Goal: Task Accomplishment & Management: Use online tool/utility

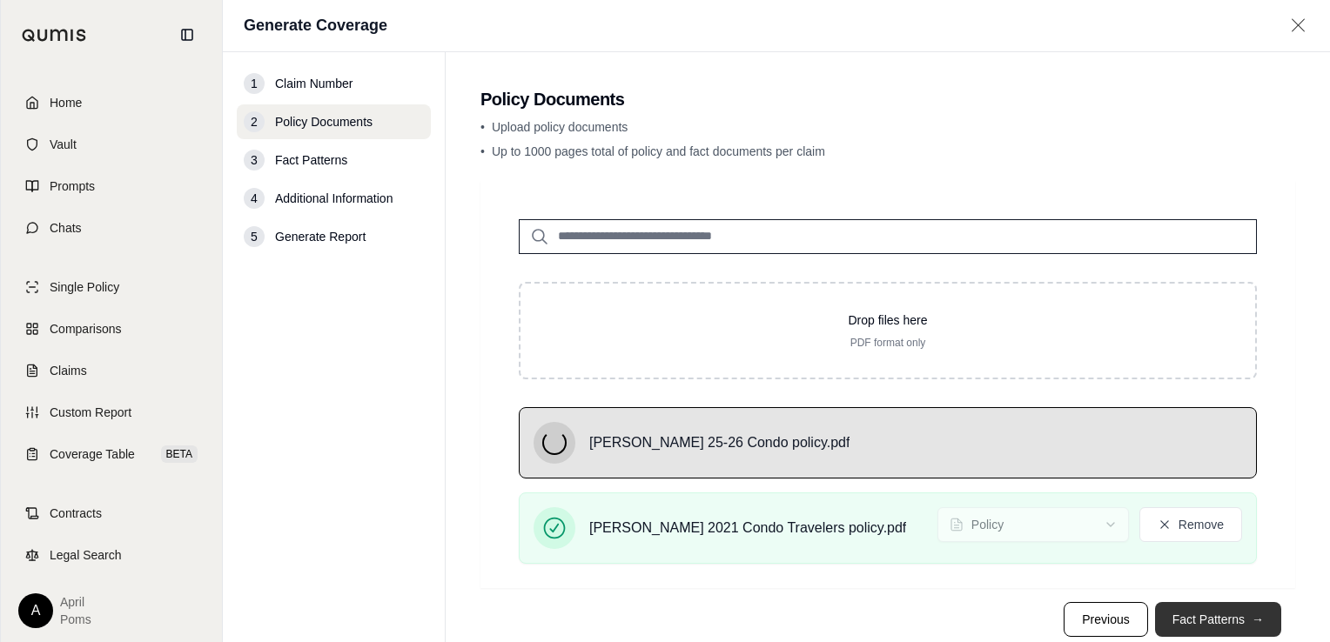
click at [1222, 612] on button "Fact Patterns →" at bounding box center [1218, 619] width 126 height 35
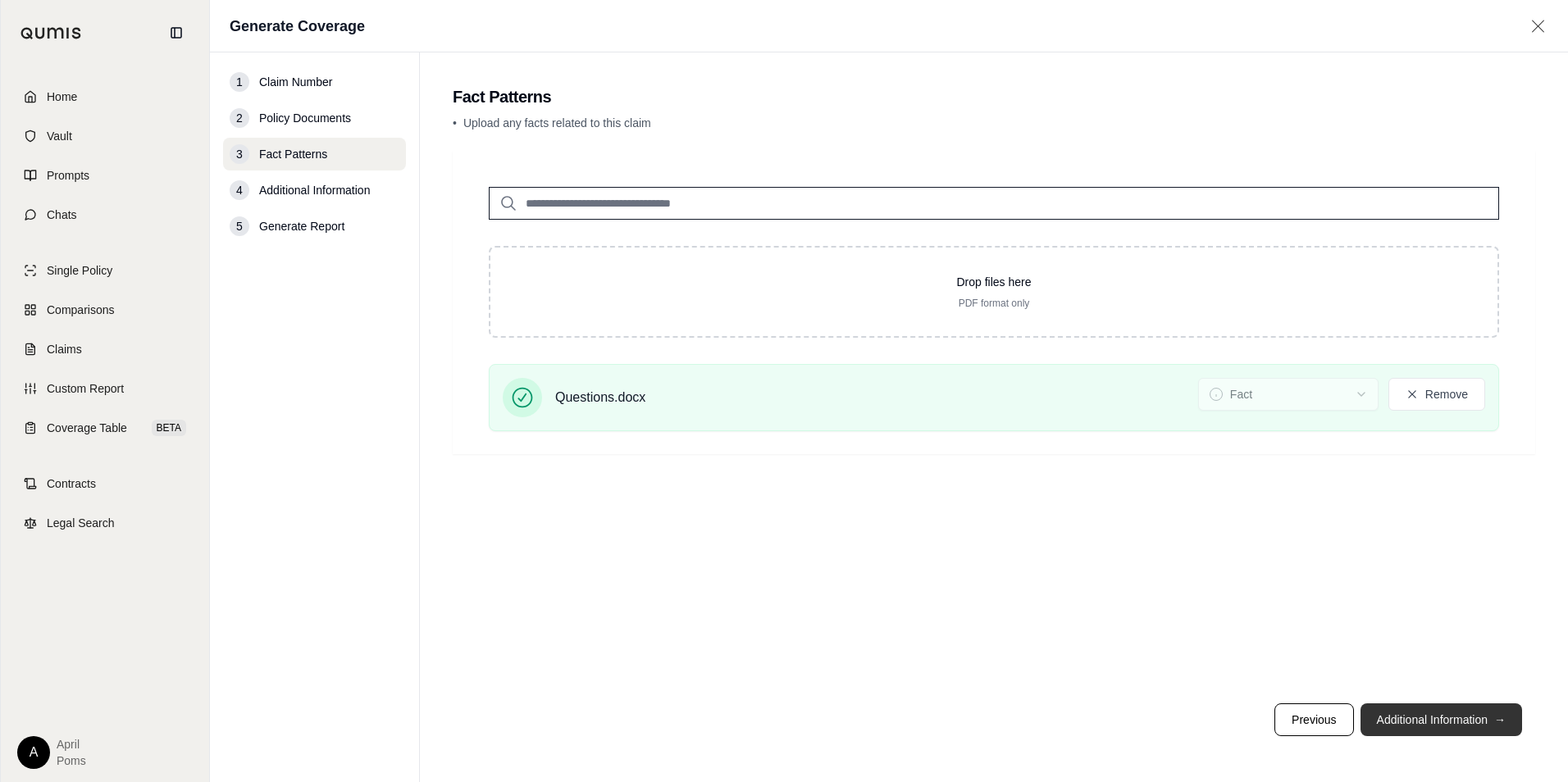
click at [1252, 604] on button "Additional Information →" at bounding box center [1441, 720] width 161 height 33
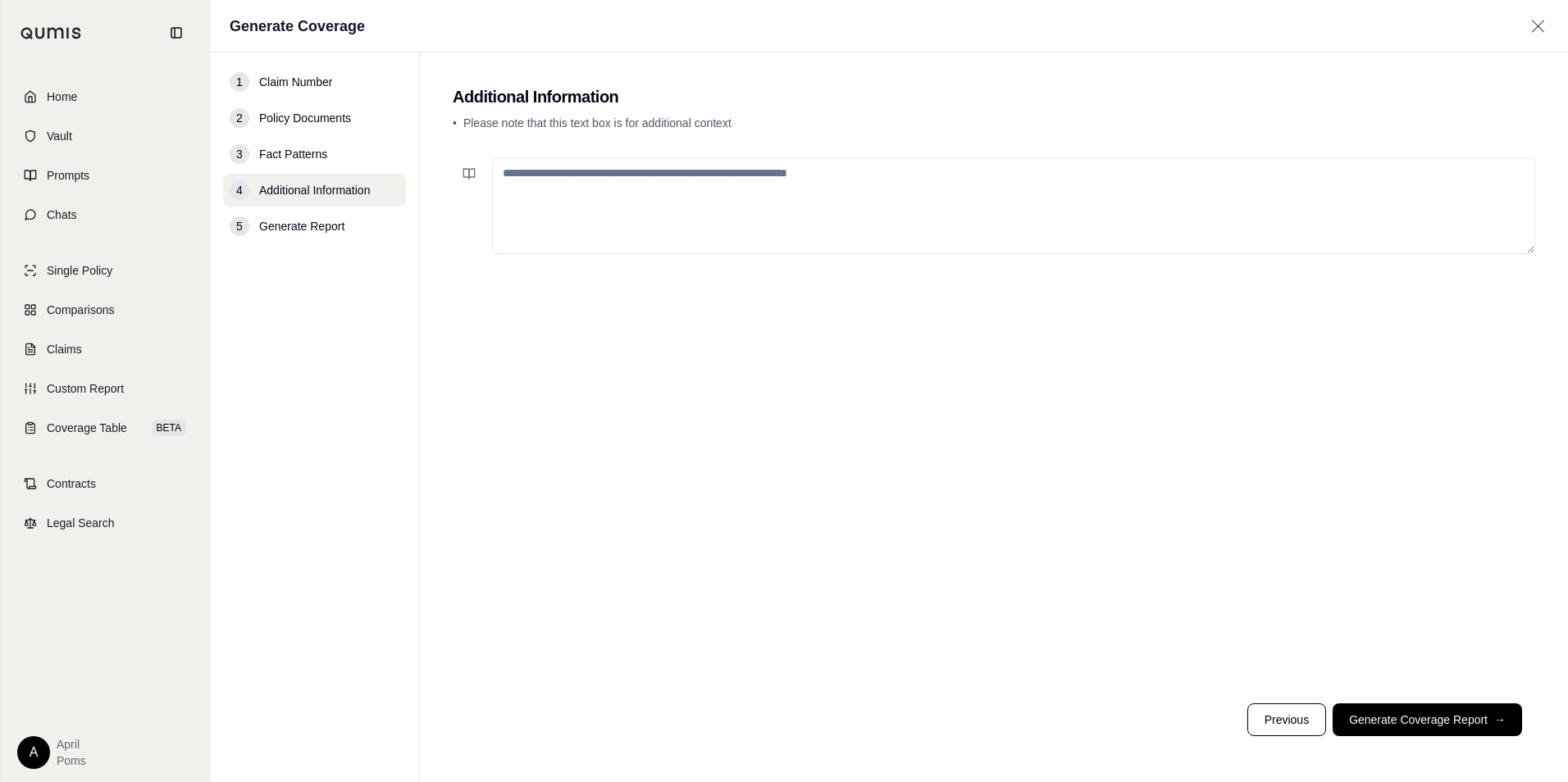
click at [763, 181] on textarea at bounding box center [1013, 205] width 1043 height 97
paste textarea "**********"
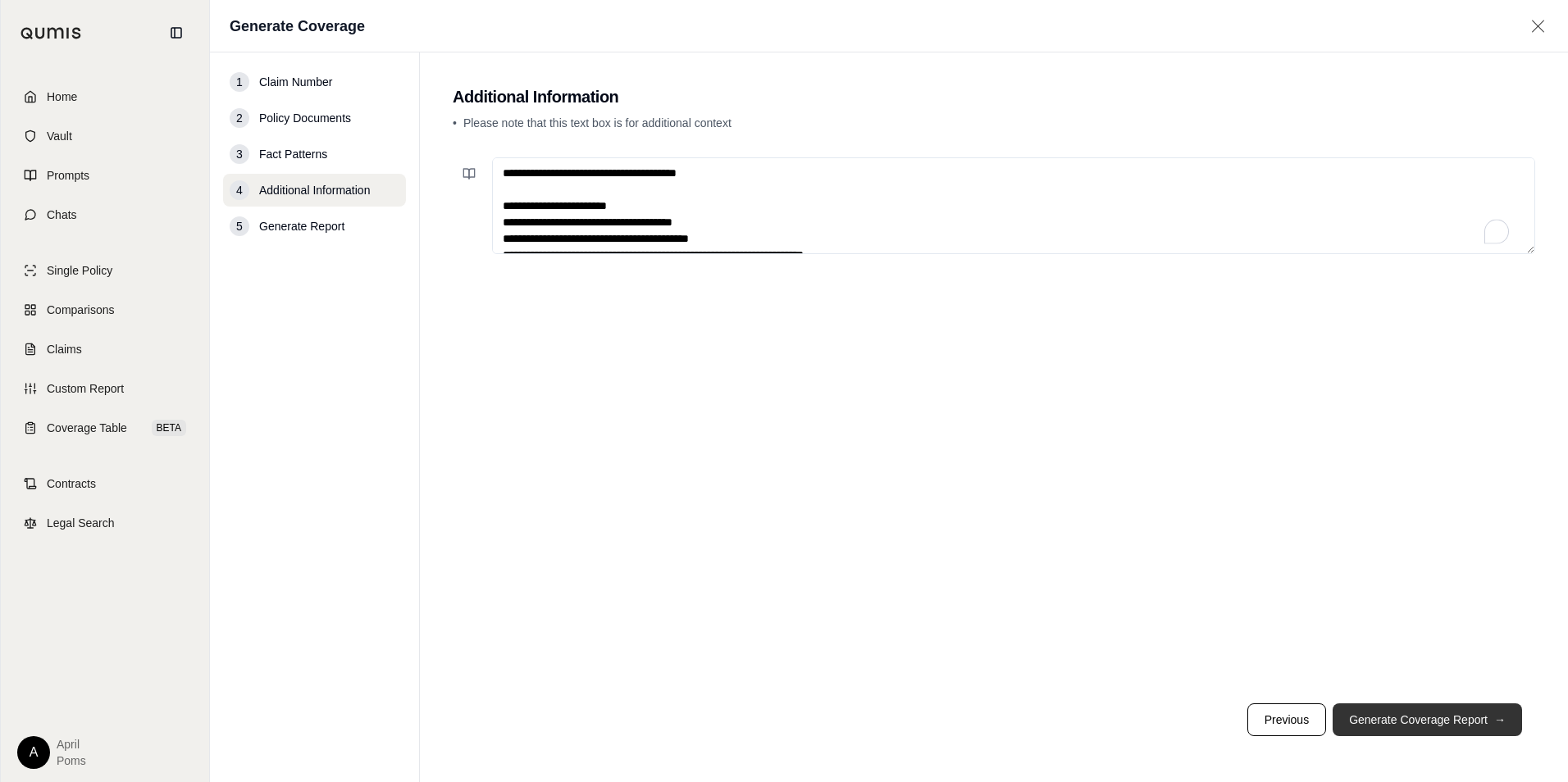
type textarea "**********"
click at [1252, 604] on button "Generate Coverage Report →" at bounding box center [1427, 720] width 189 height 33
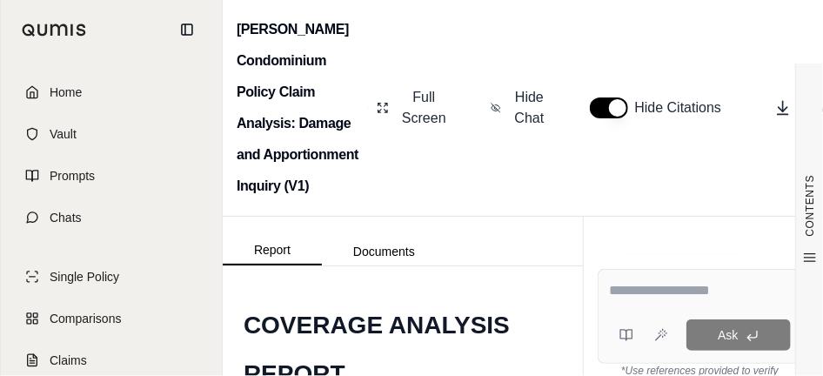
scroll to position [1274, 0]
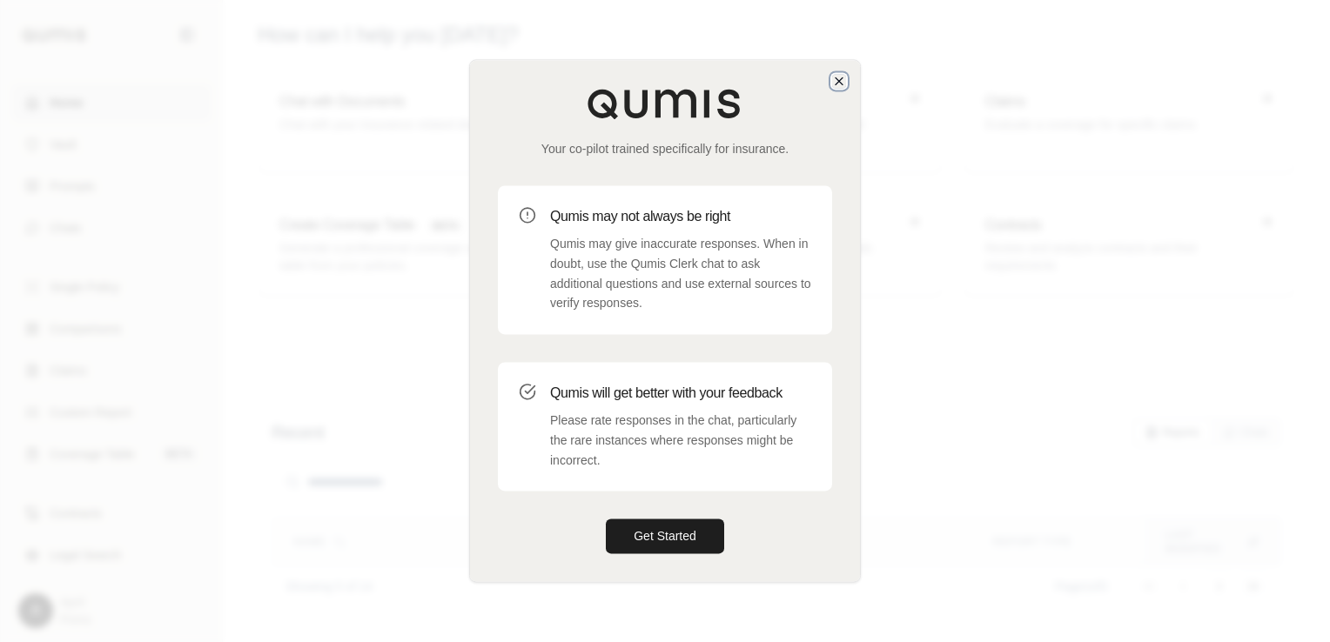
click at [842, 84] on icon "button" at bounding box center [839, 81] width 14 height 14
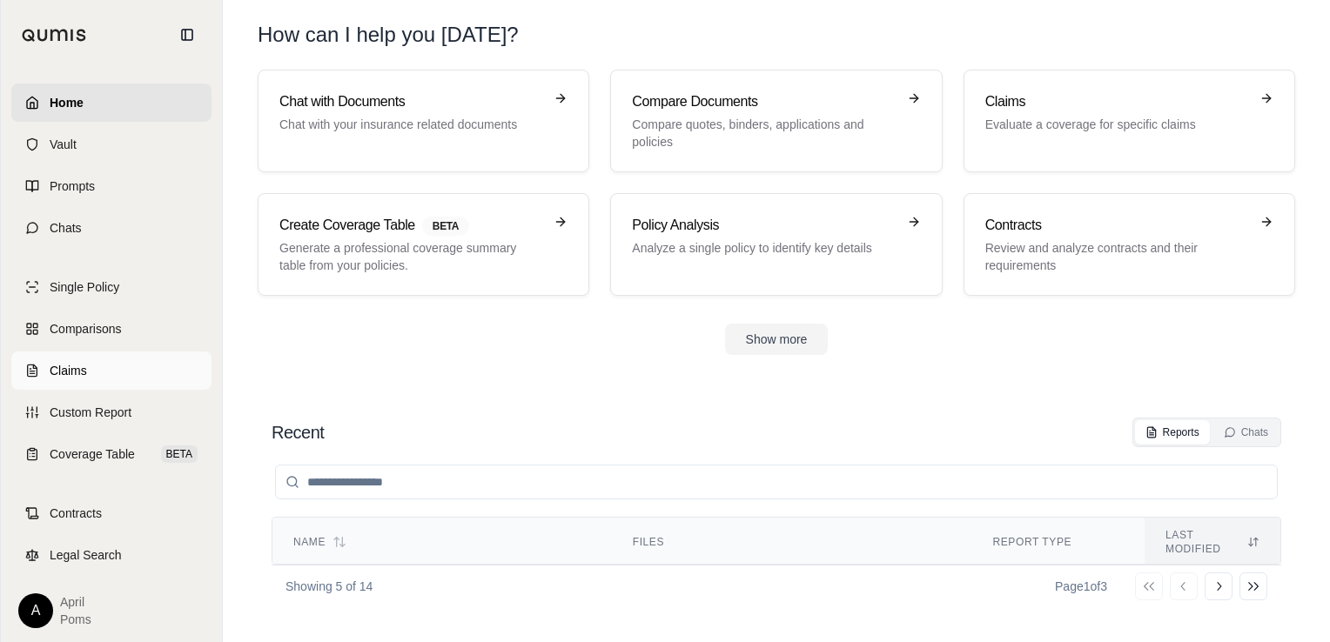
click at [59, 371] on span "Claims" at bounding box center [68, 370] width 37 height 17
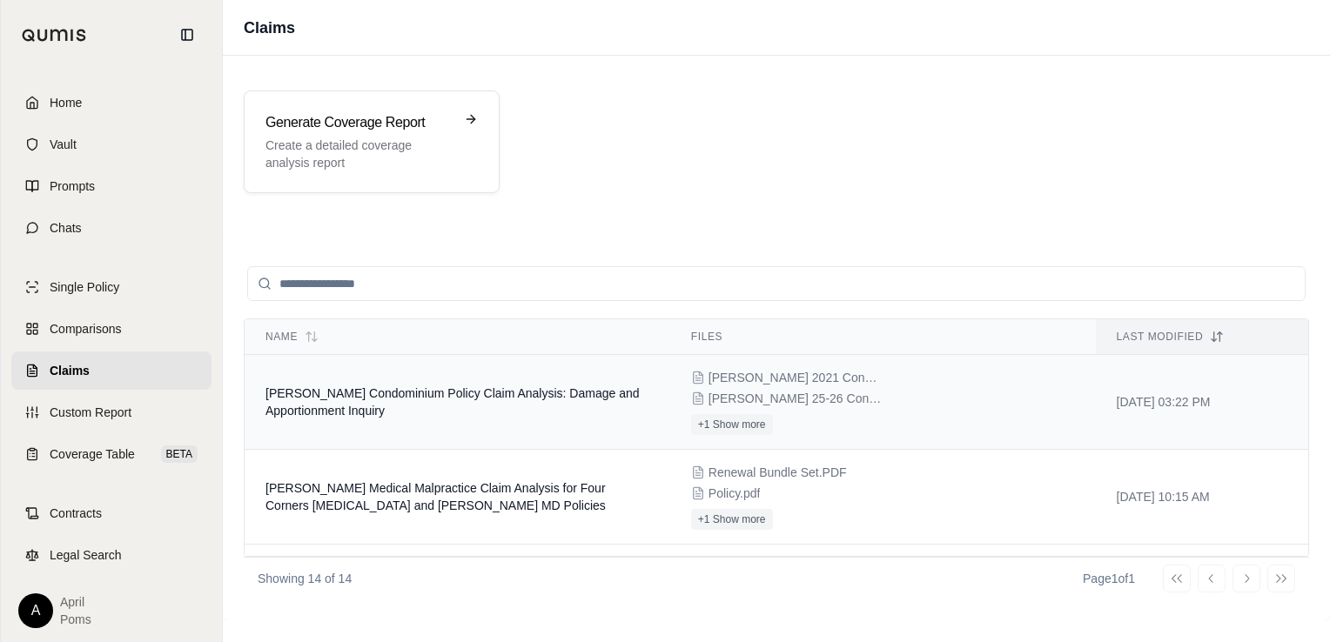
click at [533, 389] on span "Schafer Condominium Policy Claim Analysis: Damage and Apportionment Inquiry" at bounding box center [452, 401] width 374 height 31
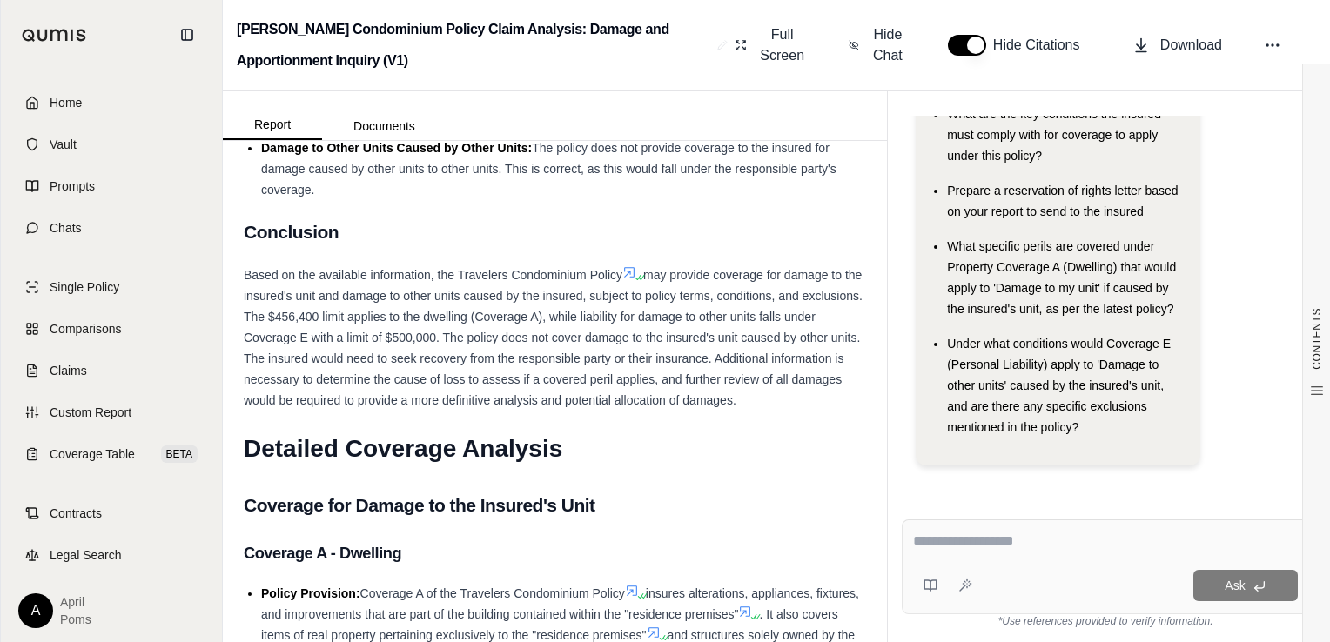
scroll to position [1848, 0]
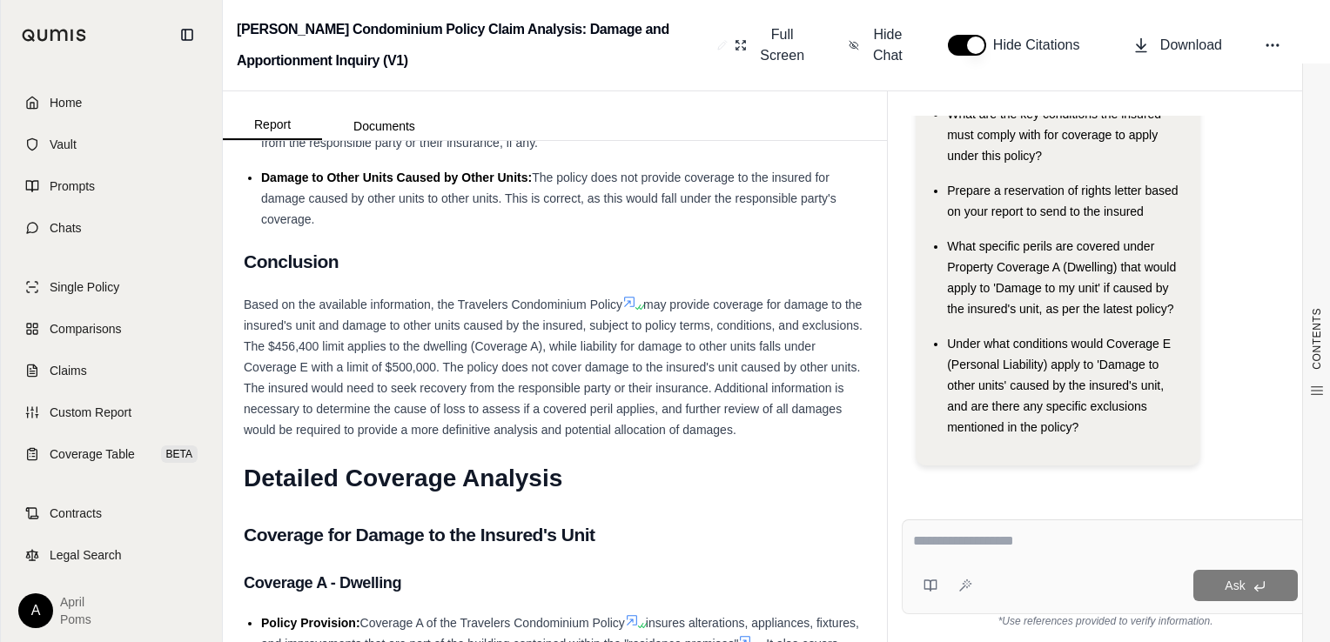
click at [568, 230] on div "Damage to Other Units Caused by Other Units: The policy does not provide covera…" at bounding box center [563, 198] width 605 height 63
click at [708, 228] on div "Damage to Other Units Caused by Other Units: The policy does not provide covera…" at bounding box center [563, 198] width 605 height 63
drag, startPoint x: 662, startPoint y: 216, endPoint x: 661, endPoint y: 242, distance: 26.1
click at [661, 230] on div "Damage to Other Units Caused by Other Units: The policy does not provide covera…" at bounding box center [563, 198] width 605 height 63
drag, startPoint x: 317, startPoint y: 246, endPoint x: 725, endPoint y: 253, distance: 408.2
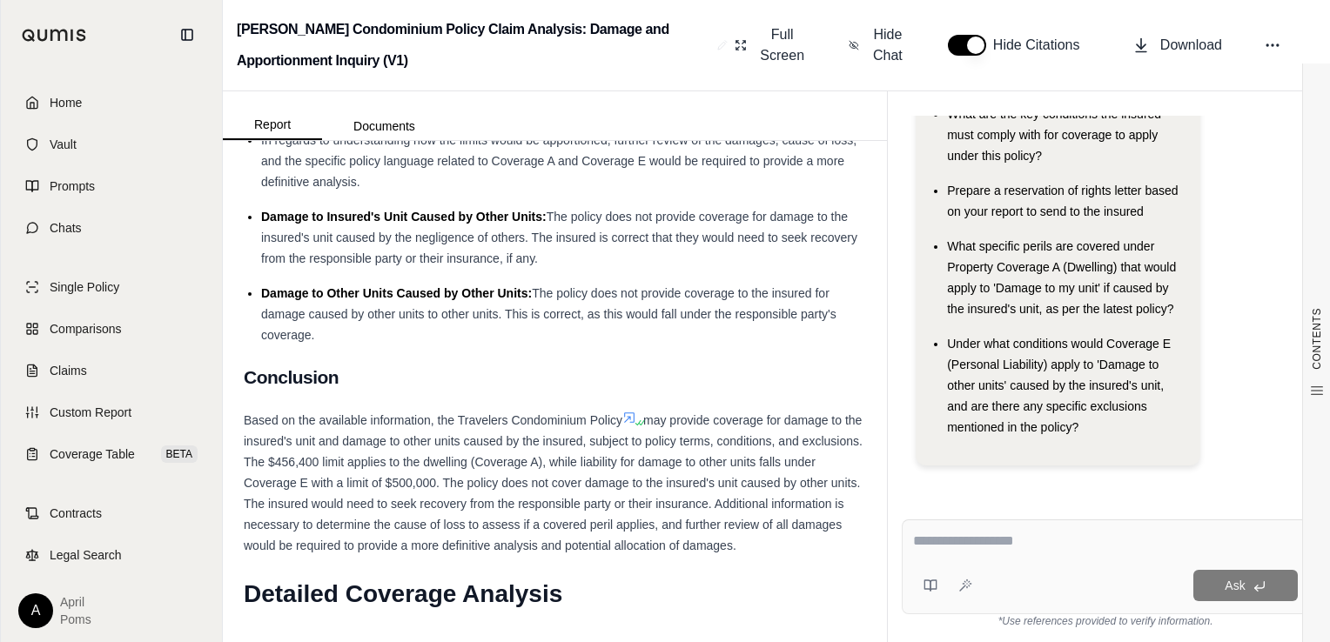
scroll to position [1720, 0]
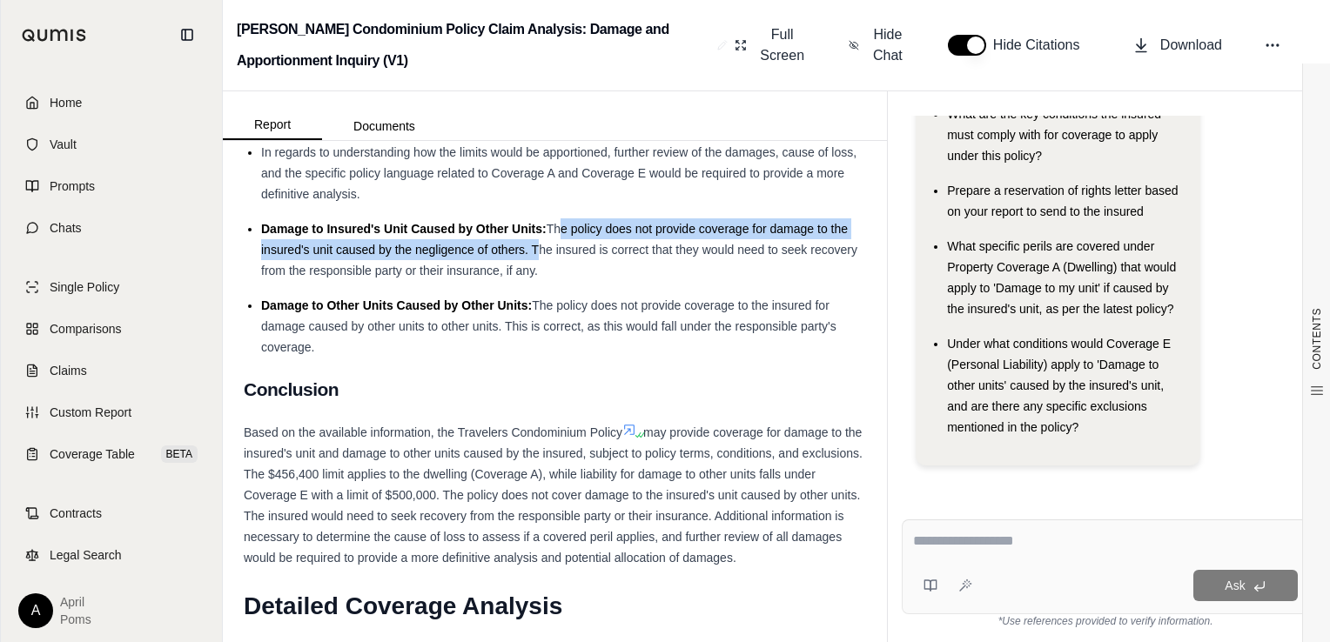
drag, startPoint x: 553, startPoint y: 252, endPoint x: 530, endPoint y: 266, distance: 27.3
click at [530, 266] on span "The policy does not provide coverage for damage to the insured's unit caused by…" at bounding box center [559, 250] width 596 height 56
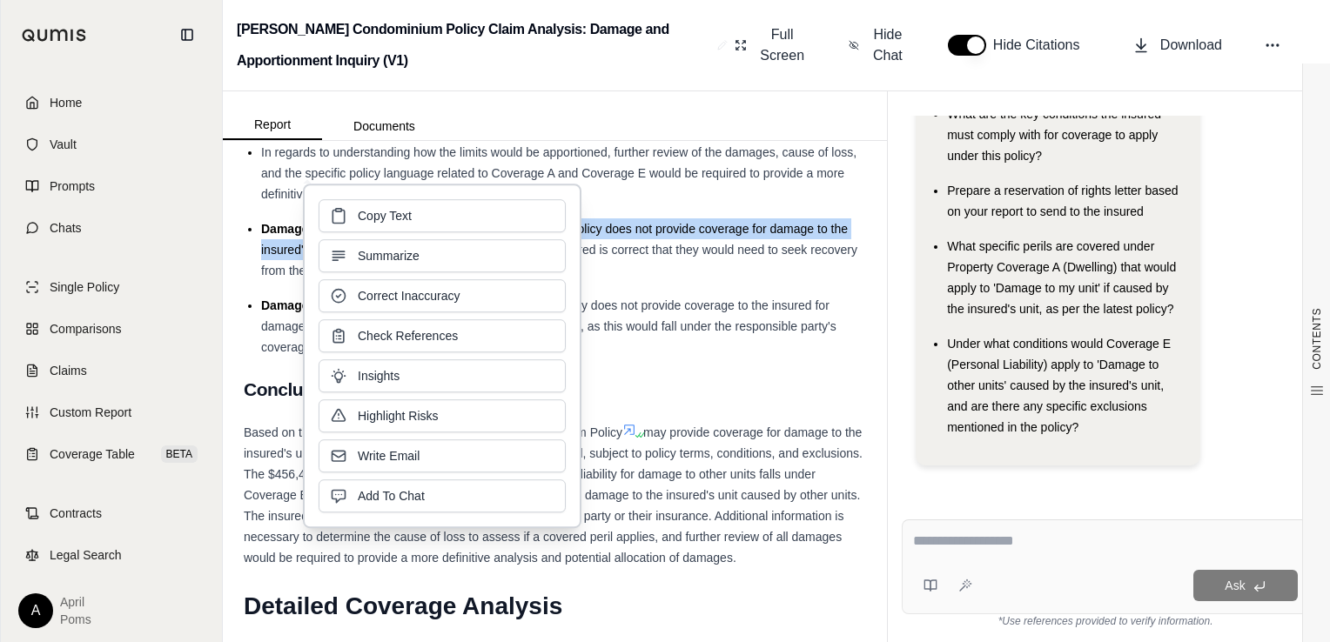
drag, startPoint x: 530, startPoint y: 266, endPoint x: 684, endPoint y: 245, distance: 155.4
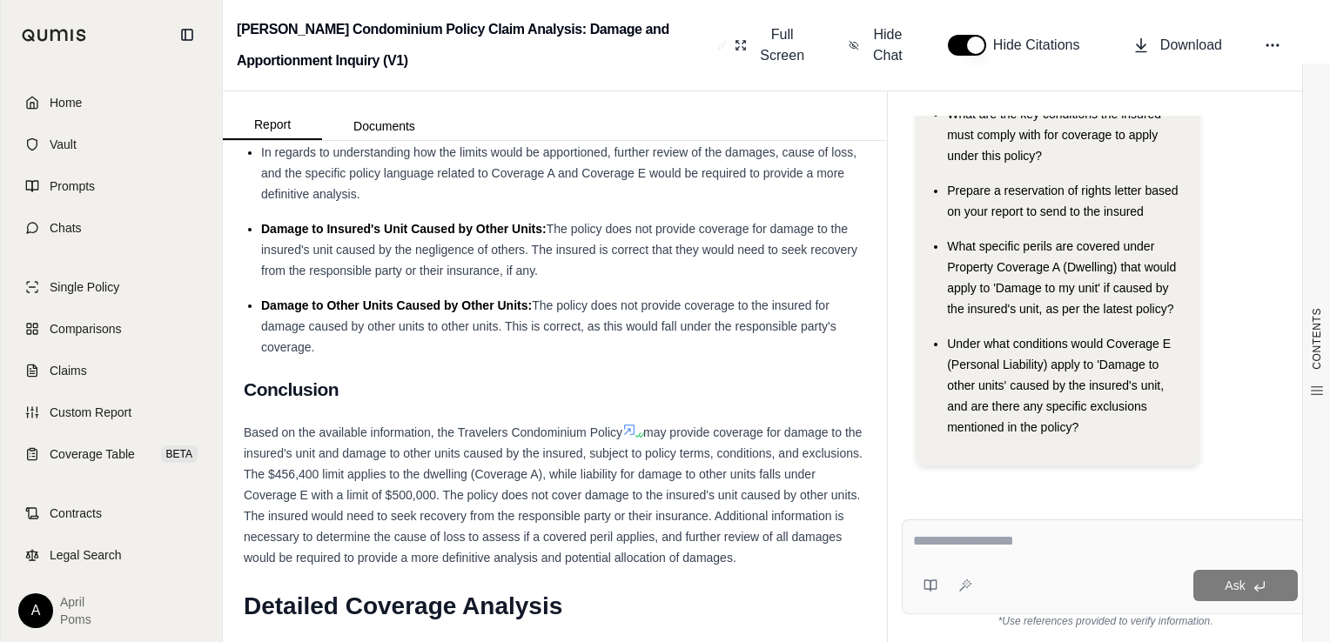
click at [610, 54] on h2 "[PERSON_NAME] Condominium Policy Claim Analysis: Damage and Apportionment Inqui…" at bounding box center [473, 45] width 473 height 63
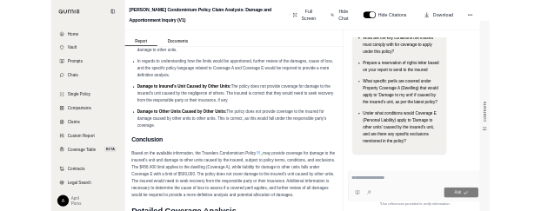
scroll to position [1546, 0]
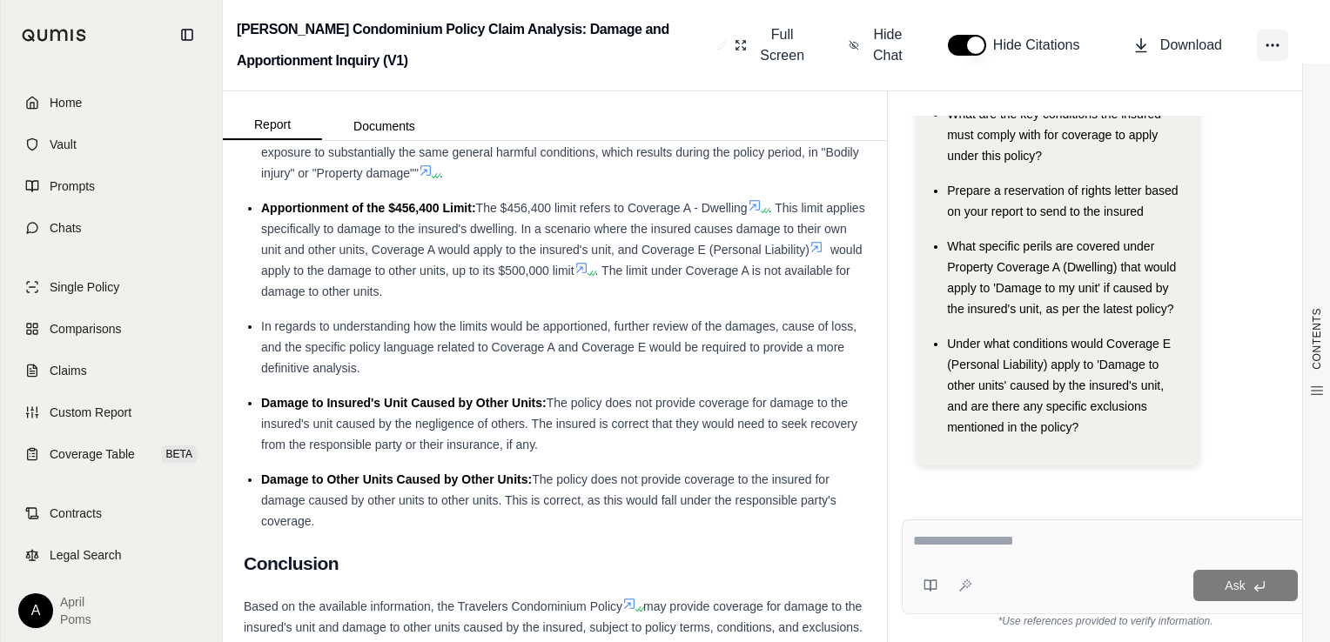
click at [1268, 50] on icon at bounding box center [1272, 45] width 17 height 17
click at [1202, 46] on span "Download" at bounding box center [1191, 45] width 62 height 21
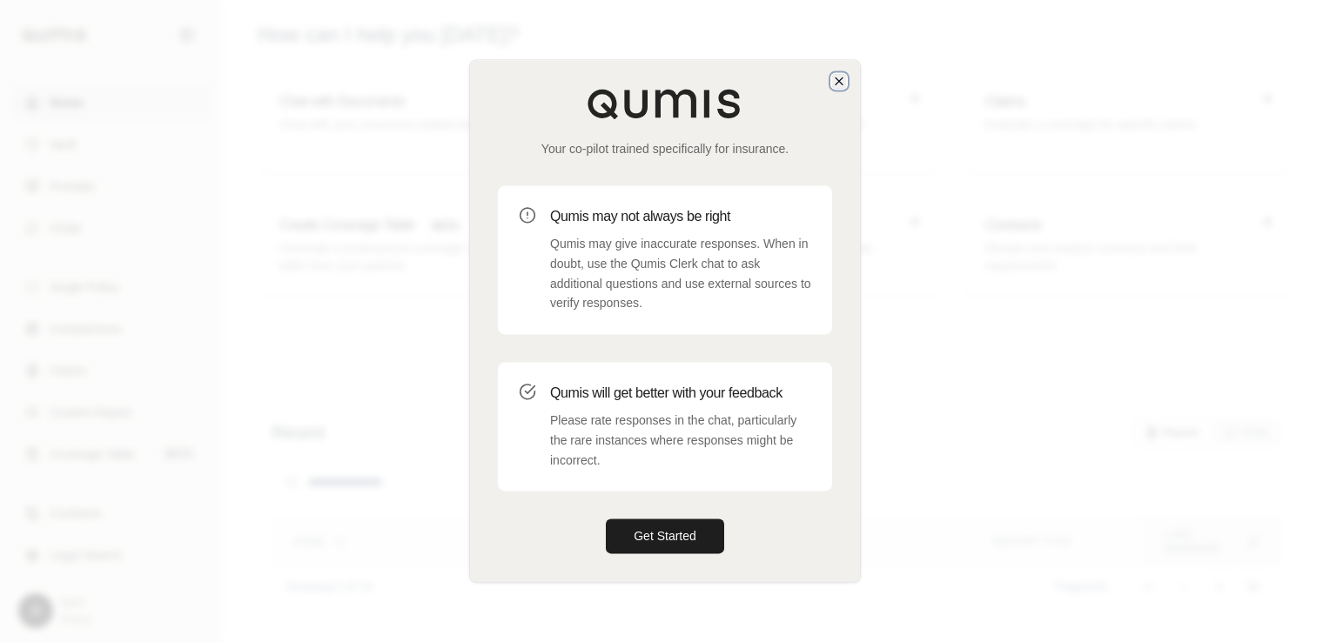
click at [836, 86] on icon "button" at bounding box center [839, 81] width 14 height 14
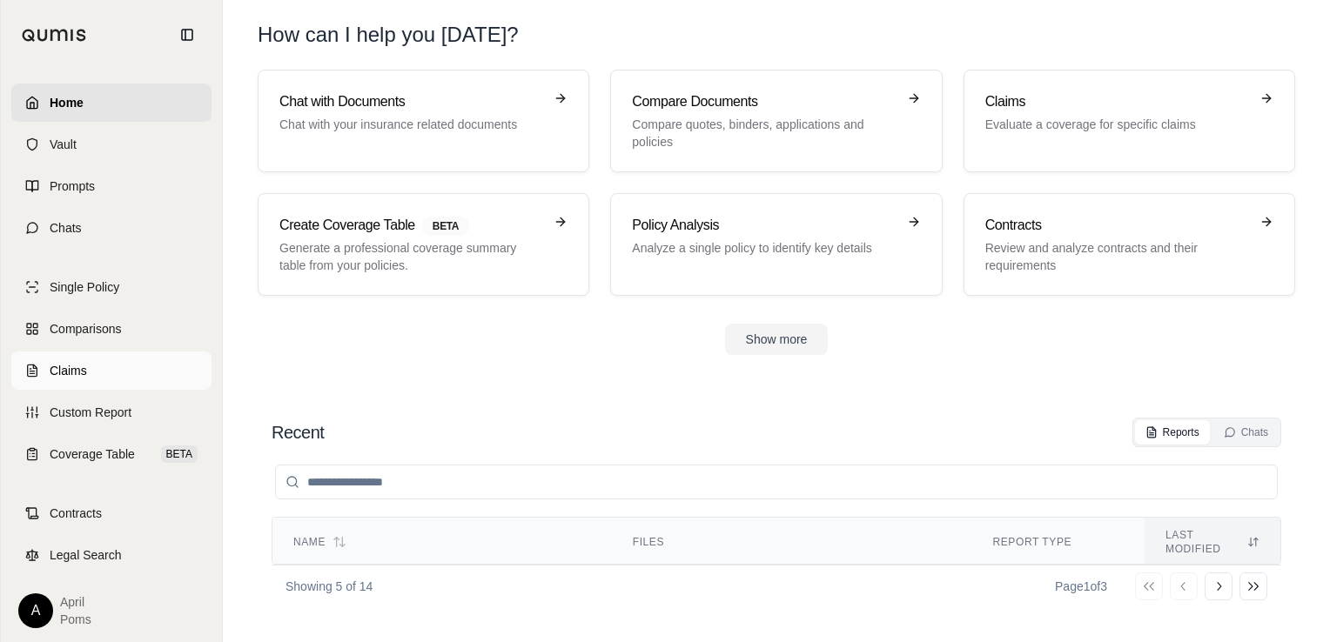
click at [57, 367] on span "Claims" at bounding box center [68, 370] width 37 height 17
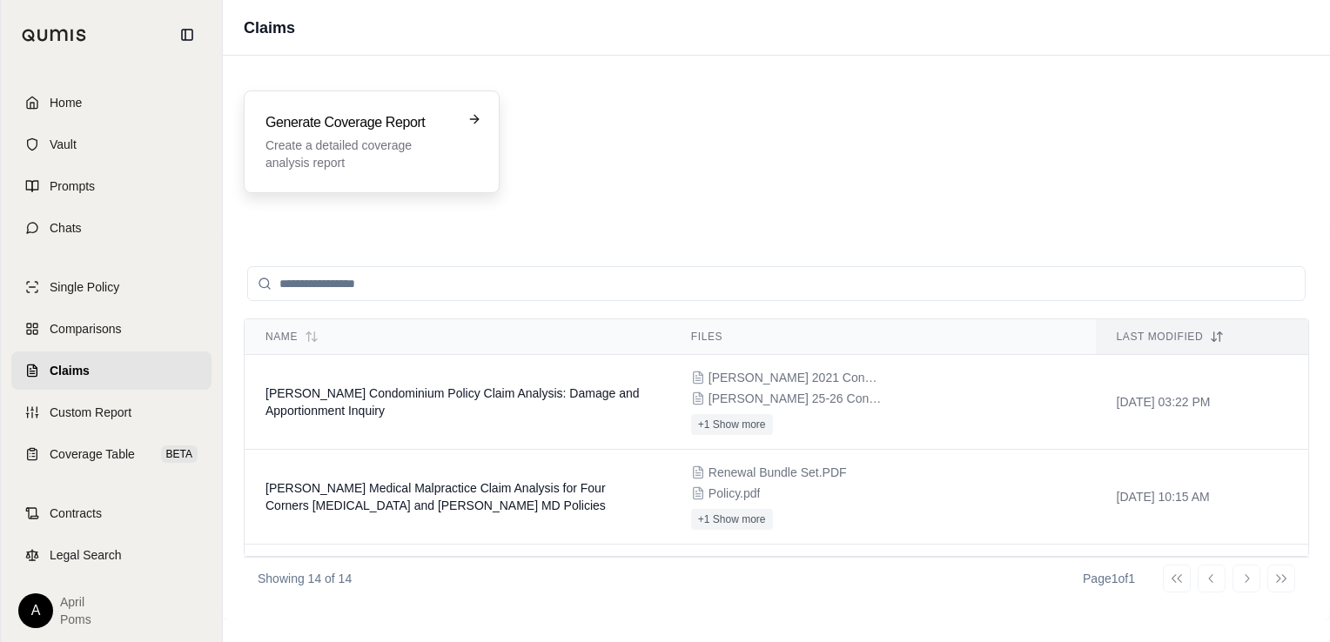
click at [380, 138] on p "Create a detailed coverage analysis report" at bounding box center [359, 154] width 188 height 35
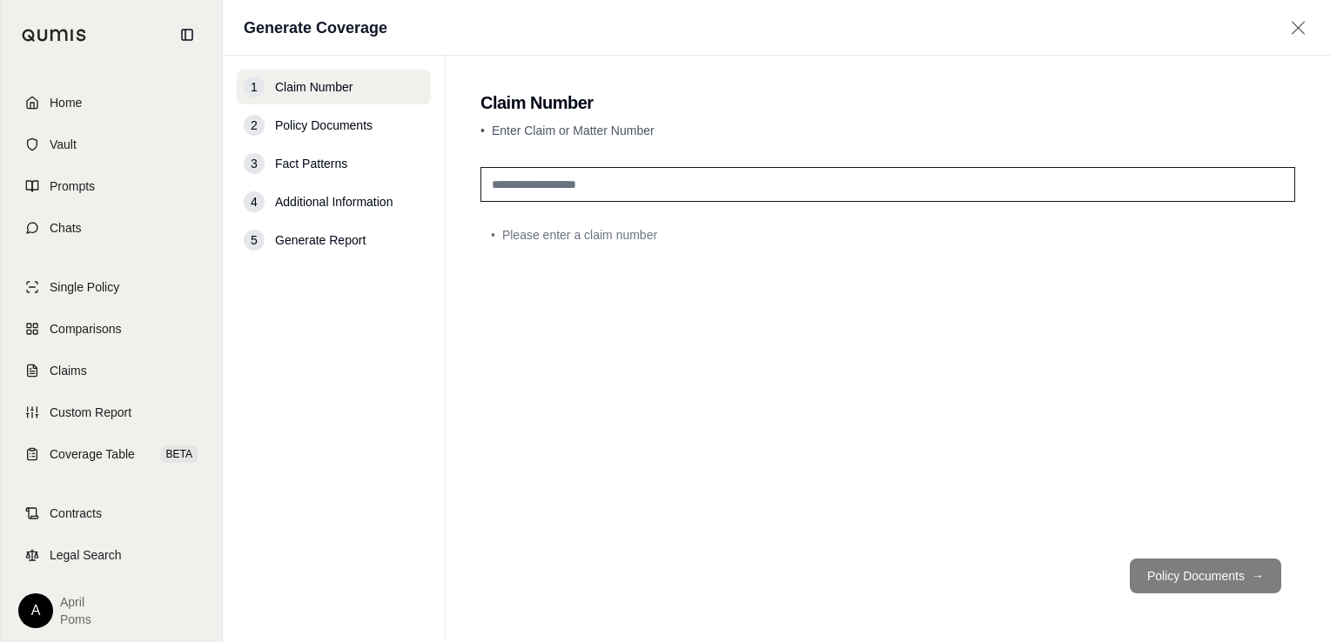
click at [749, 187] on input "text" at bounding box center [887, 184] width 815 height 35
paste input "**********"
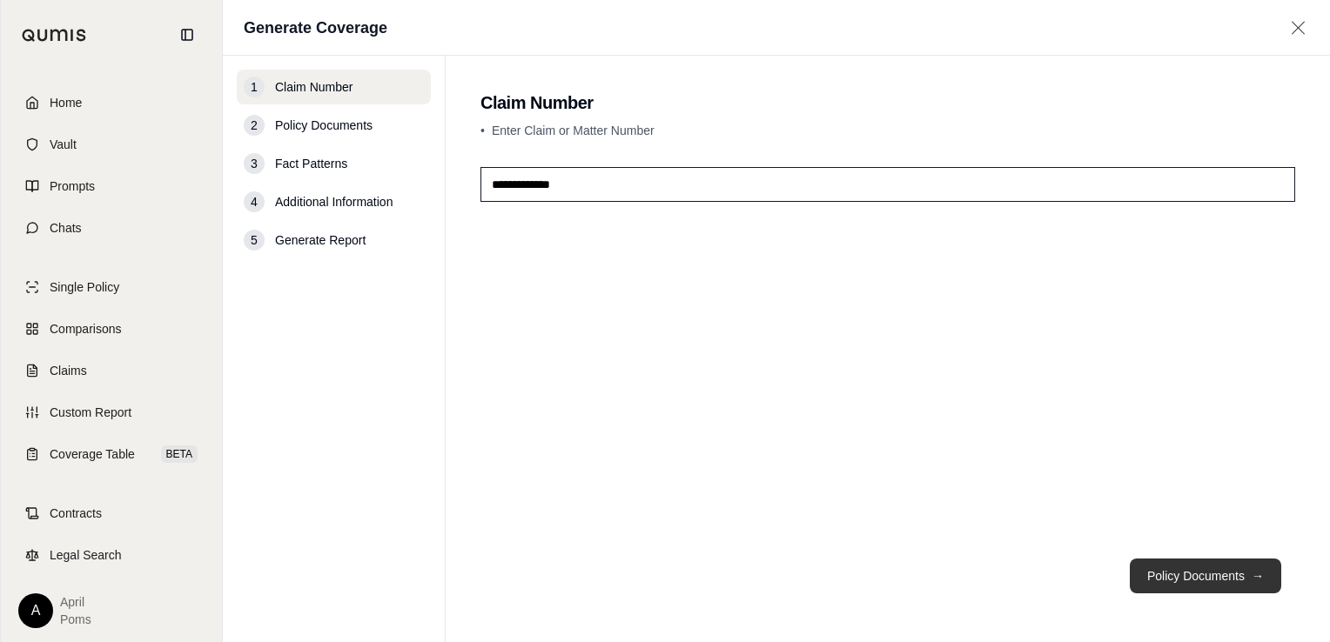
type input "**********"
click at [1207, 567] on button "Policy Documents →" at bounding box center [1205, 576] width 151 height 35
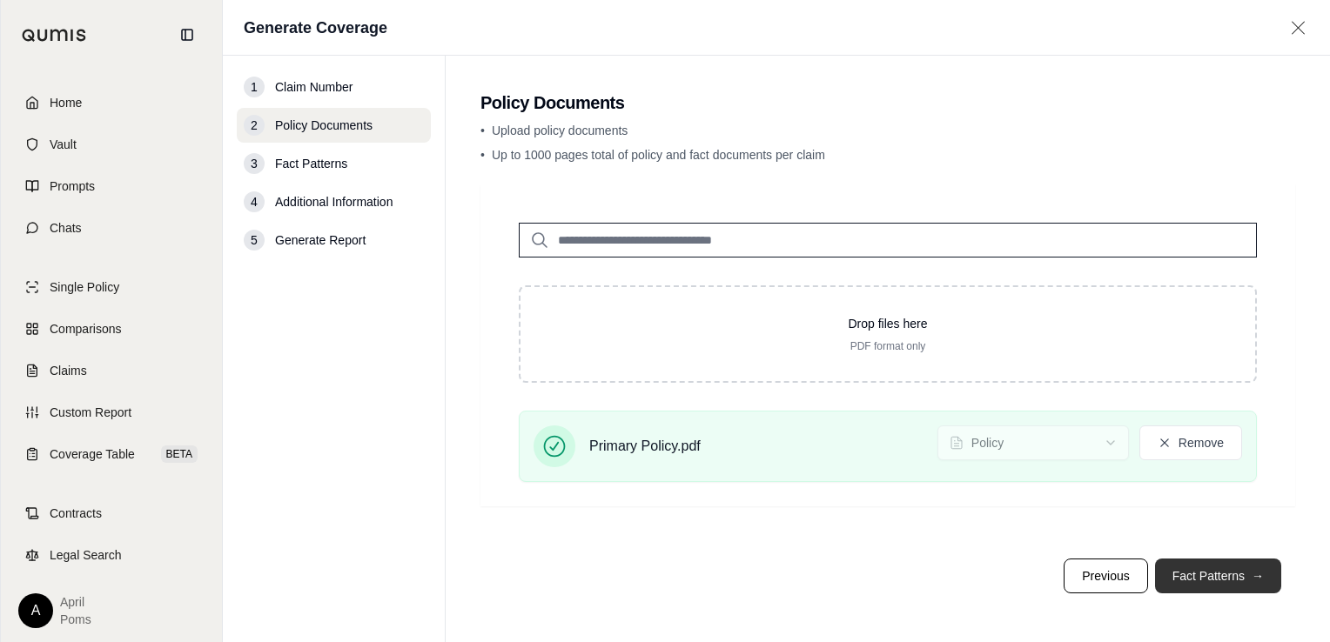
click at [1183, 576] on button "Fact Patterns →" at bounding box center [1218, 576] width 126 height 35
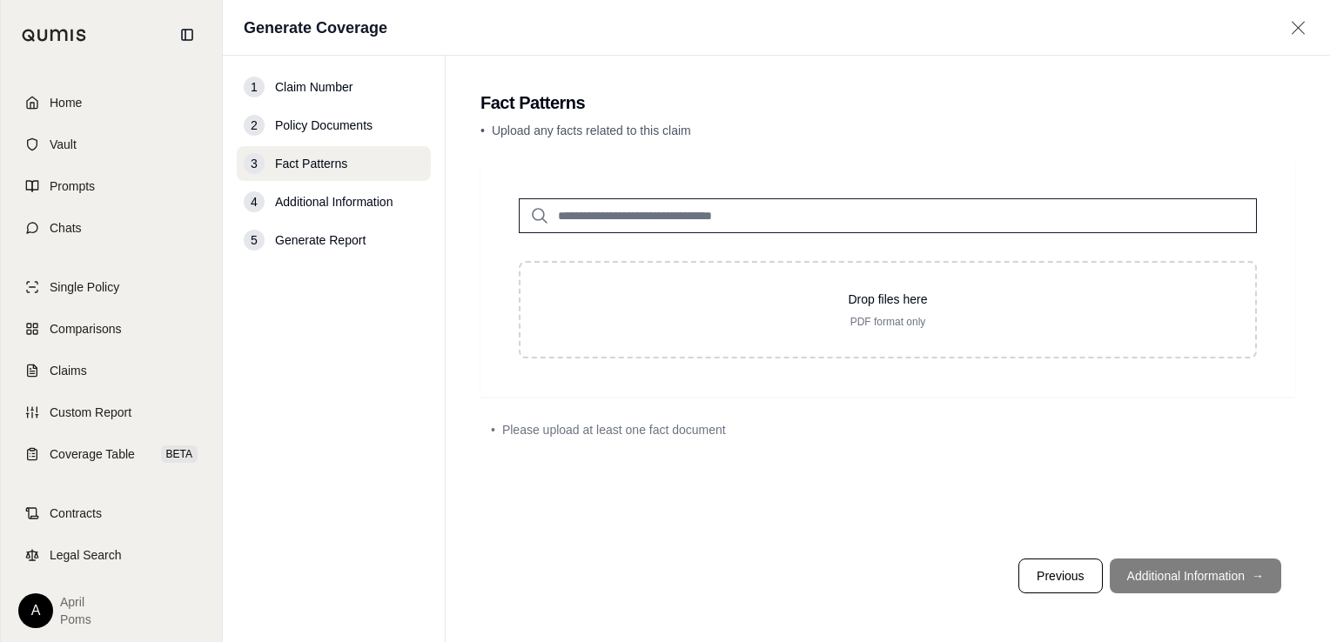
click at [360, 202] on span "Additional Information" at bounding box center [333, 201] width 117 height 17
click at [1163, 580] on footer "Previous Additional Information →" at bounding box center [887, 576] width 815 height 63
click at [607, 215] on input "search" at bounding box center [888, 215] width 738 height 35
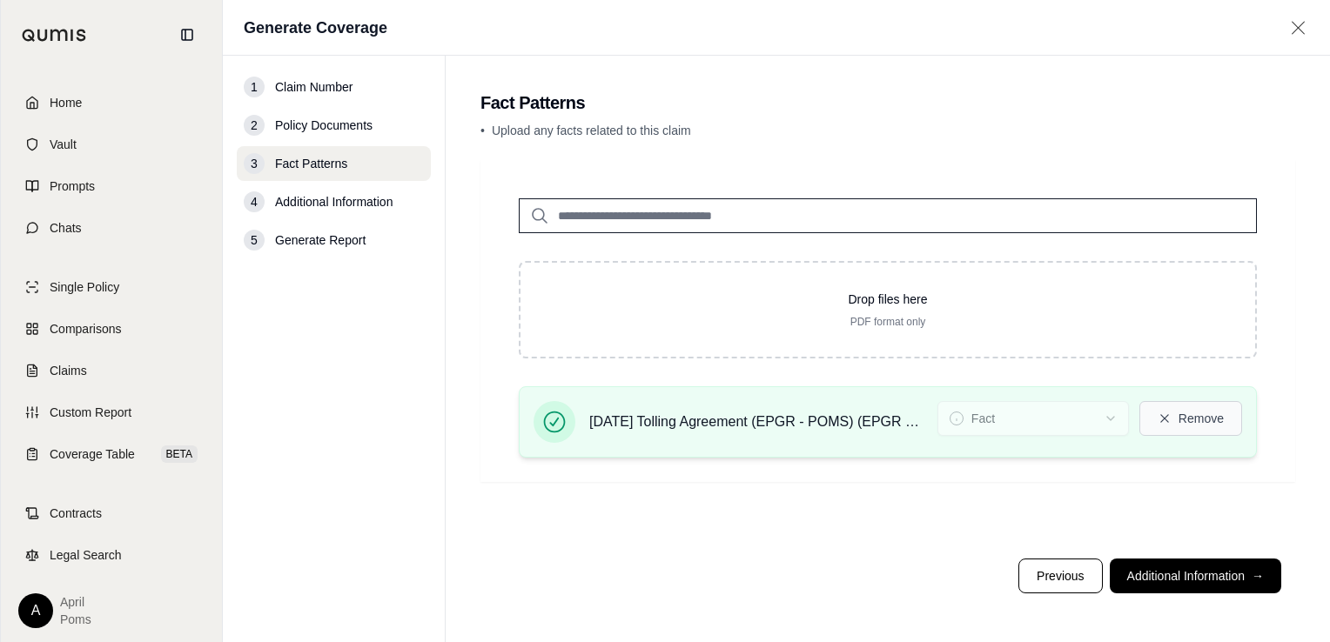
click at [1178, 412] on button "Remove" at bounding box center [1190, 418] width 103 height 35
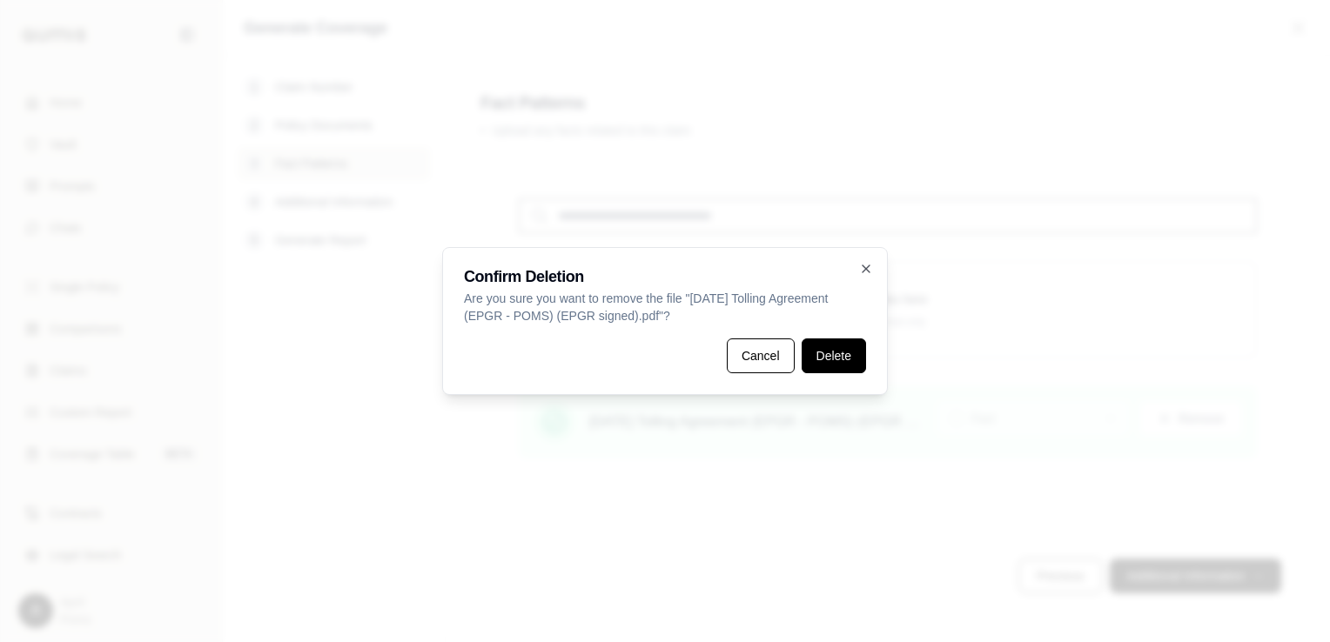
click at [857, 340] on button "Delete" at bounding box center [833, 356] width 64 height 35
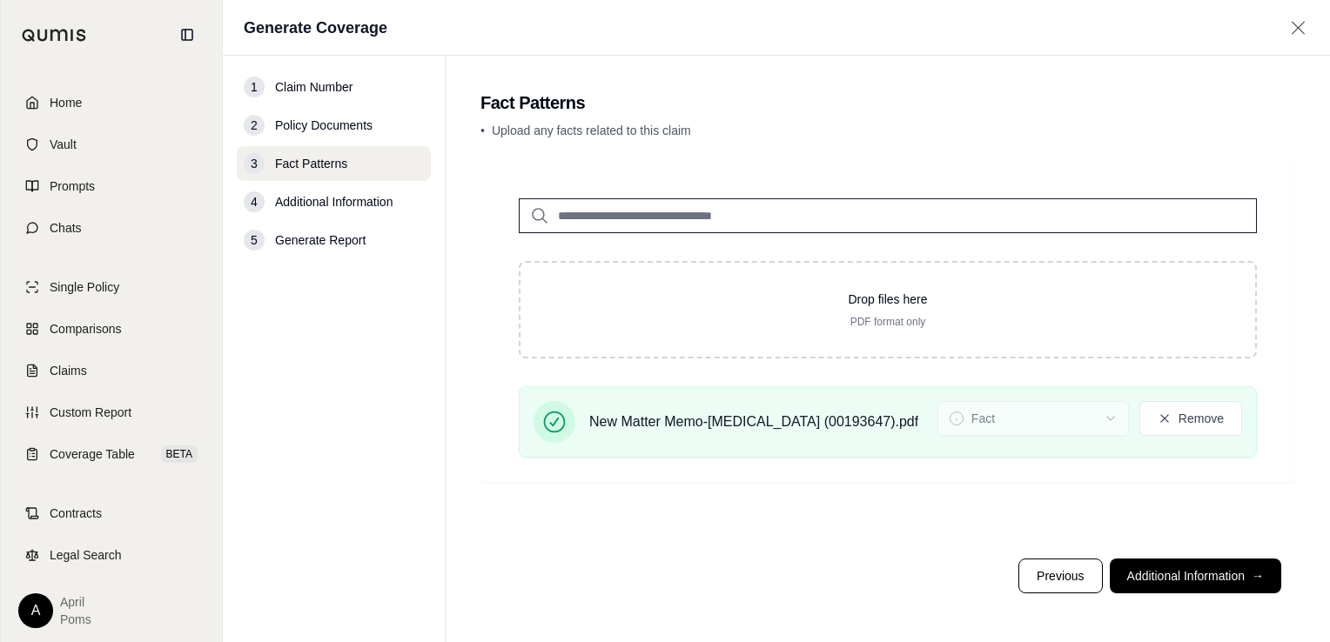
click at [1160, 575] on button "Additional Information →" at bounding box center [1195, 576] width 171 height 35
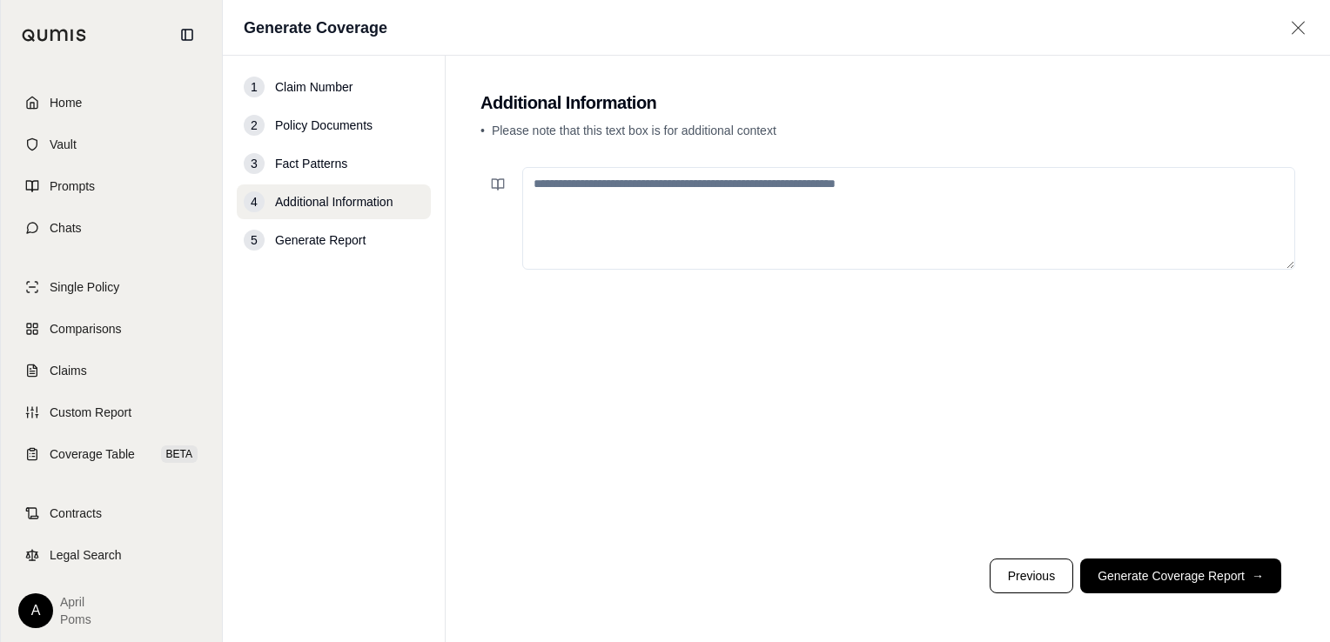
click at [714, 196] on textarea at bounding box center [908, 218] width 773 height 103
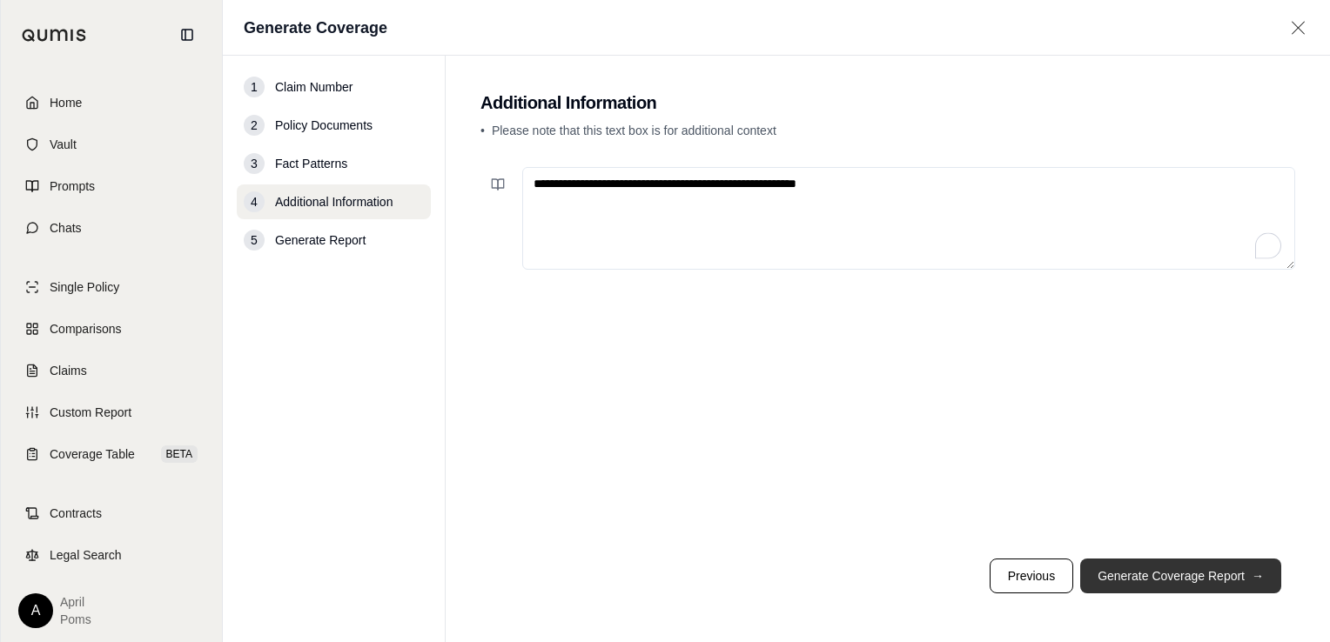
type textarea "**********"
click at [1157, 578] on button "Generate Coverage Report →" at bounding box center [1180, 576] width 201 height 35
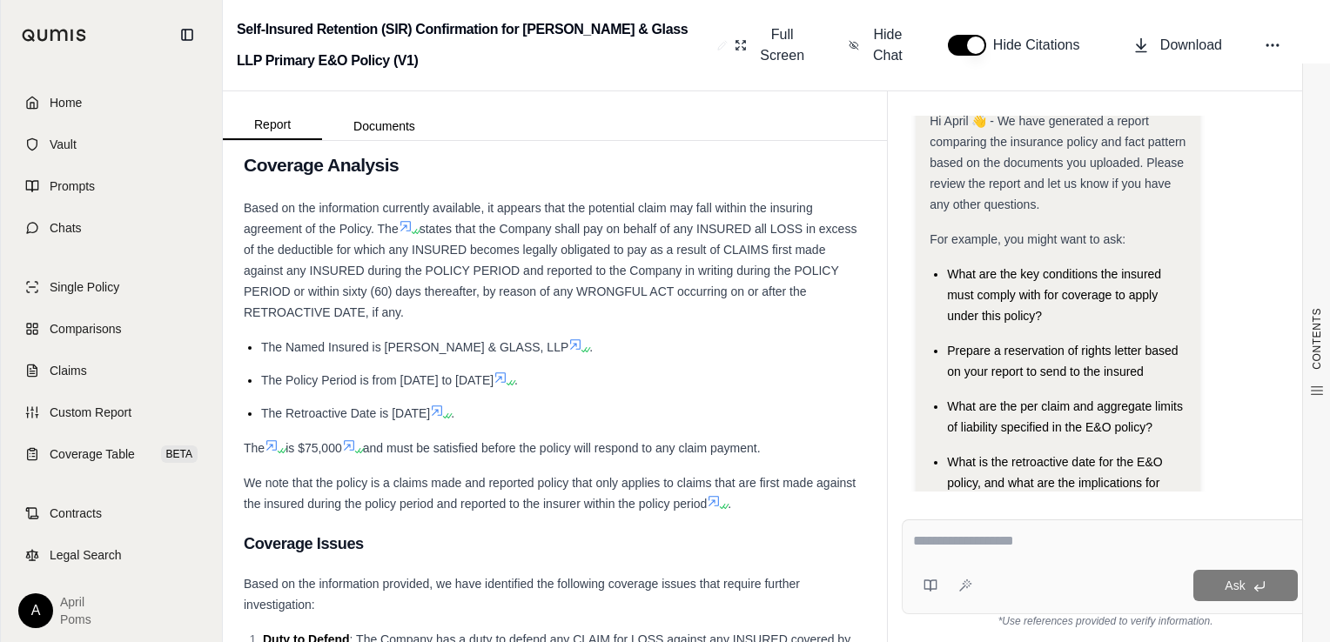
scroll to position [5894, 0]
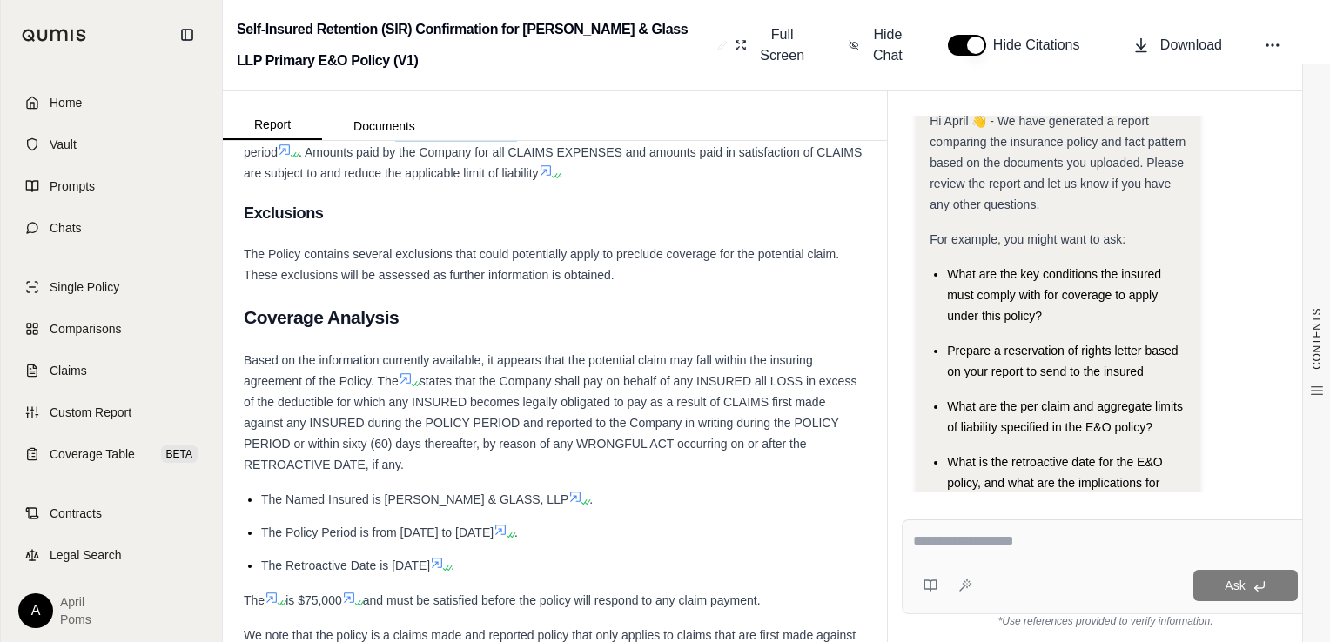
drag, startPoint x: 515, startPoint y: 274, endPoint x: 396, endPoint y: 266, distance: 119.5
click at [396, 184] on div "The Policy provides a limit of liability of $5,000,000 per claim and $5,000,000…" at bounding box center [555, 152] width 622 height 63
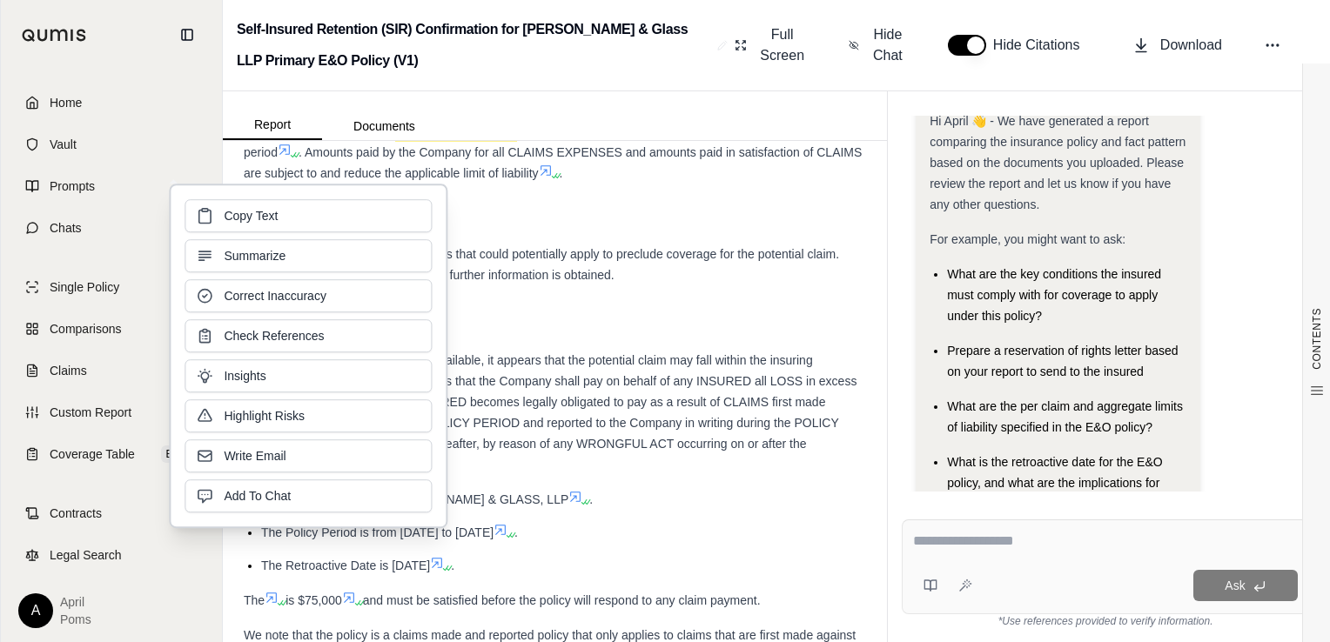
scroll to position [2506, 0]
click at [1171, 47] on span "Download" at bounding box center [1191, 45] width 62 height 21
